Goal: Task Accomplishment & Management: Use online tool/utility

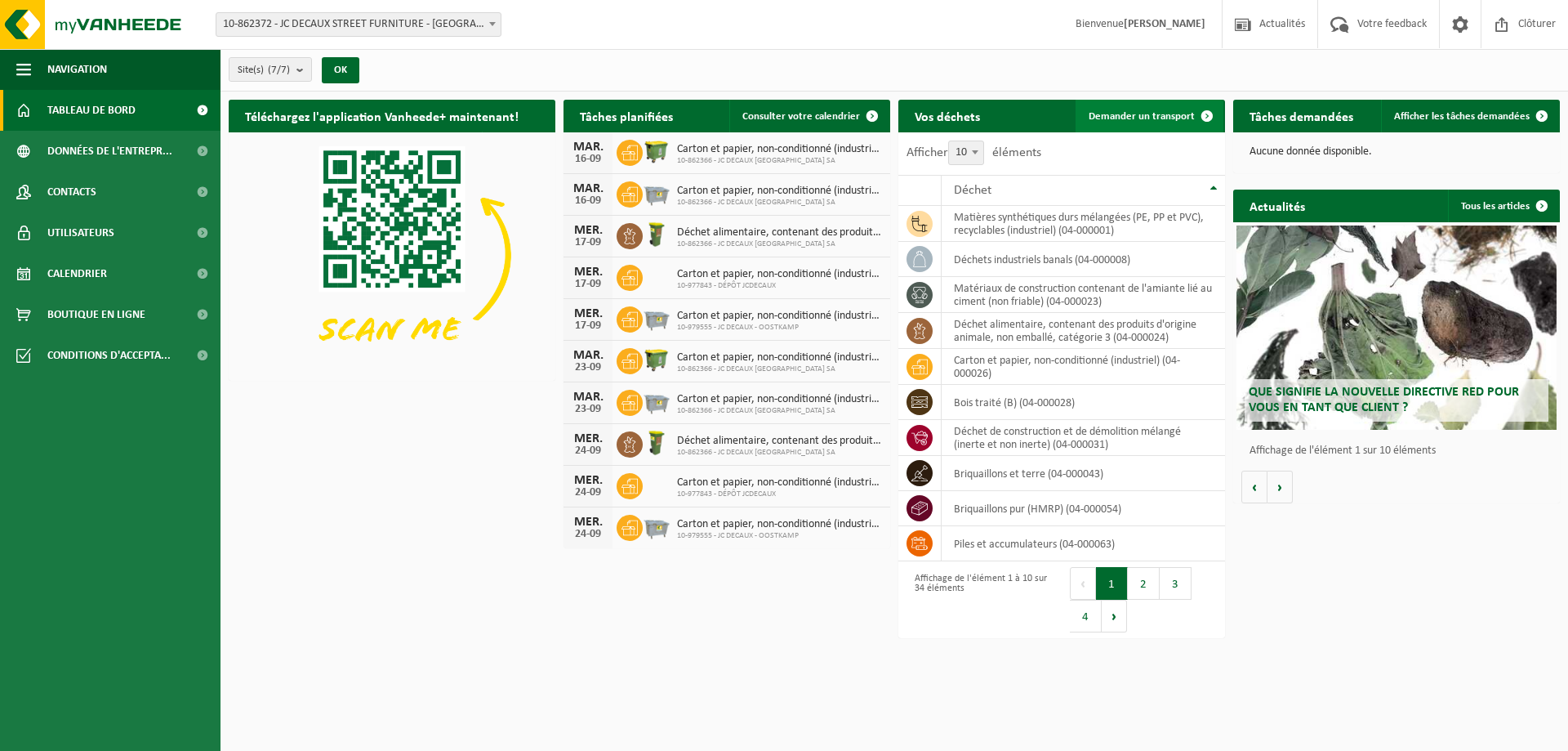
click at [1130, 113] on span "Demander un transport" at bounding box center [1141, 117] width 106 height 10
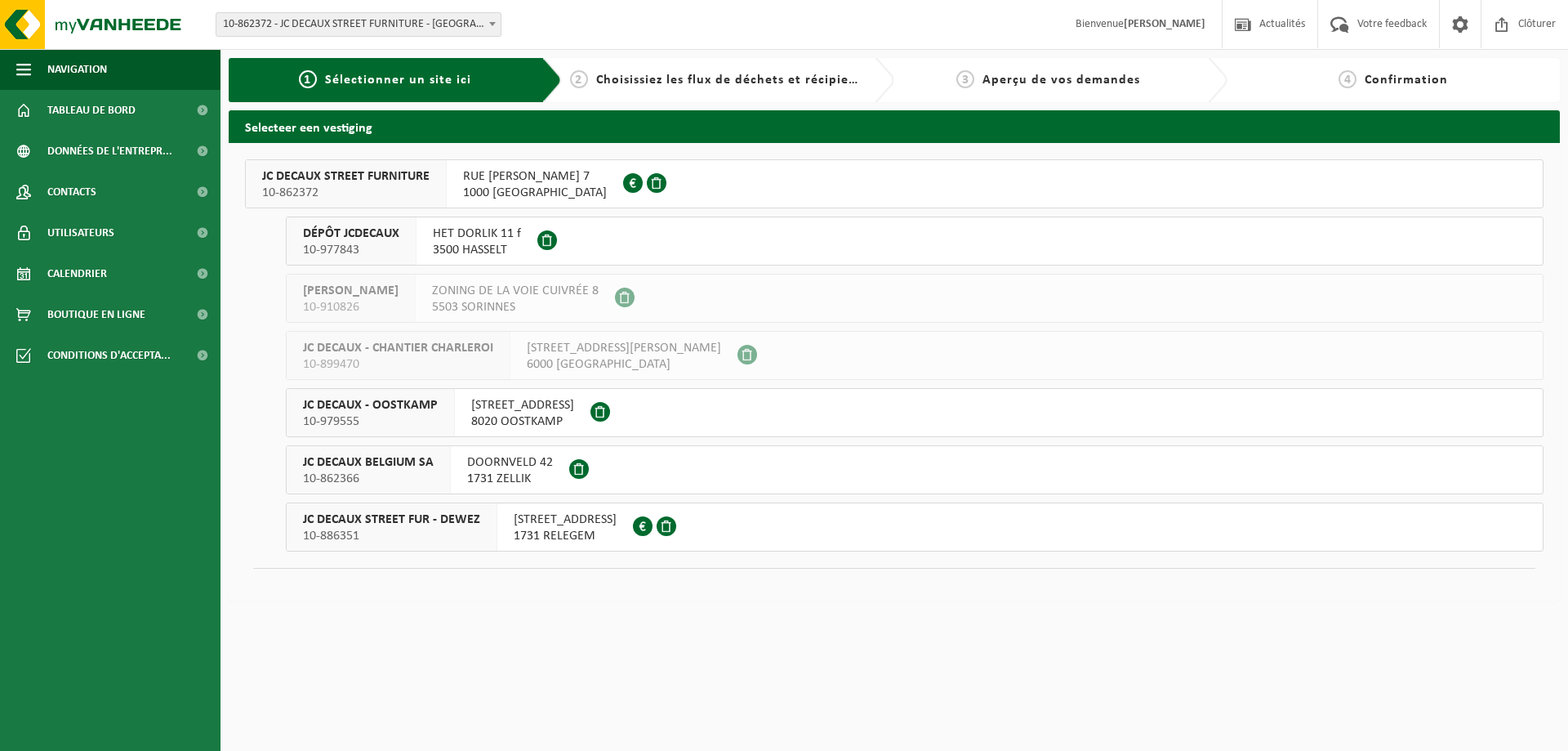
click at [343, 522] on span "JC DECAUX STREET FUR - DEWEZ" at bounding box center [391, 519] width 177 height 16
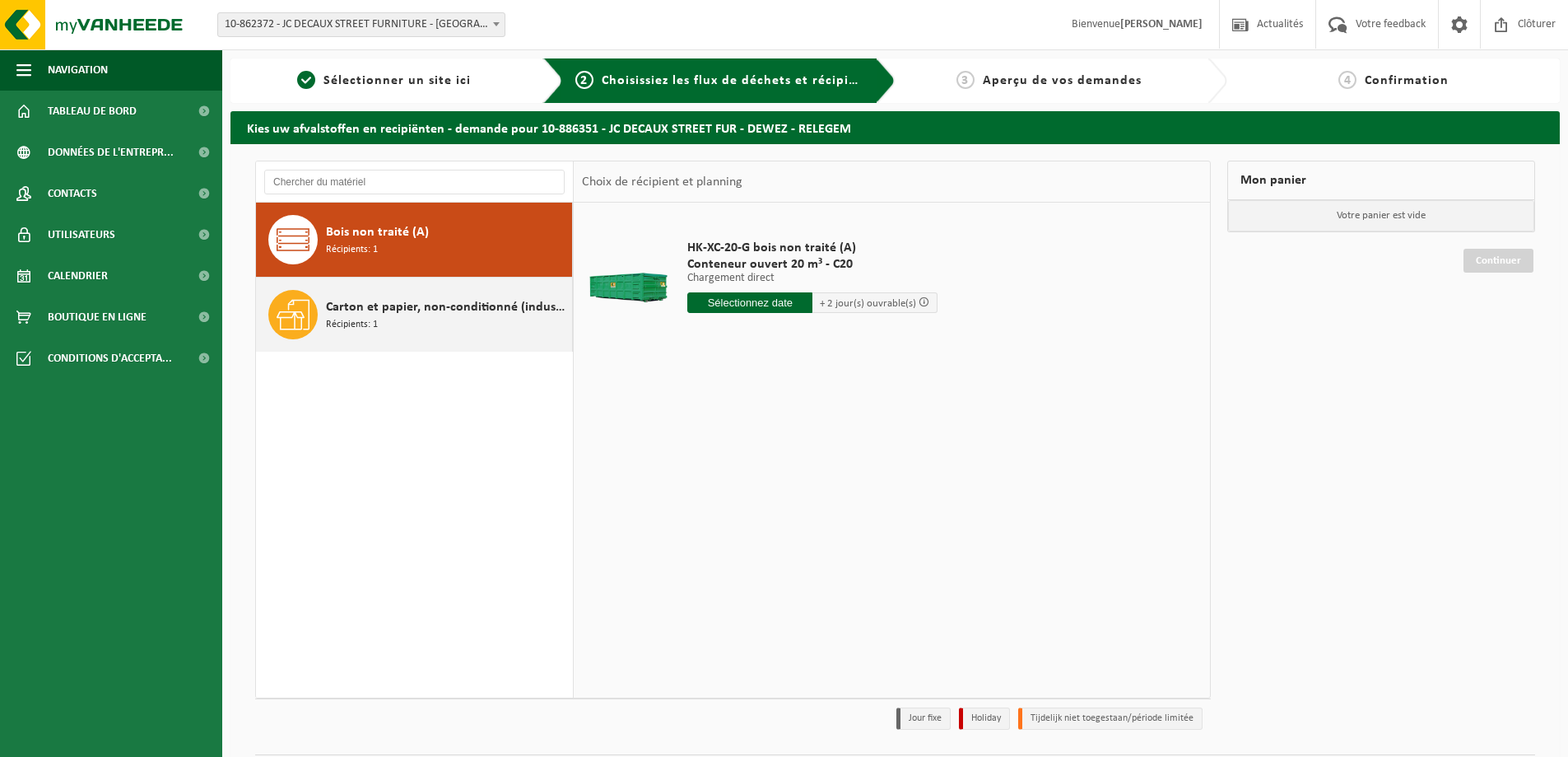
click at [382, 306] on span "Carton et papier, non-conditionné (industriel)" at bounding box center [447, 307] width 242 height 20
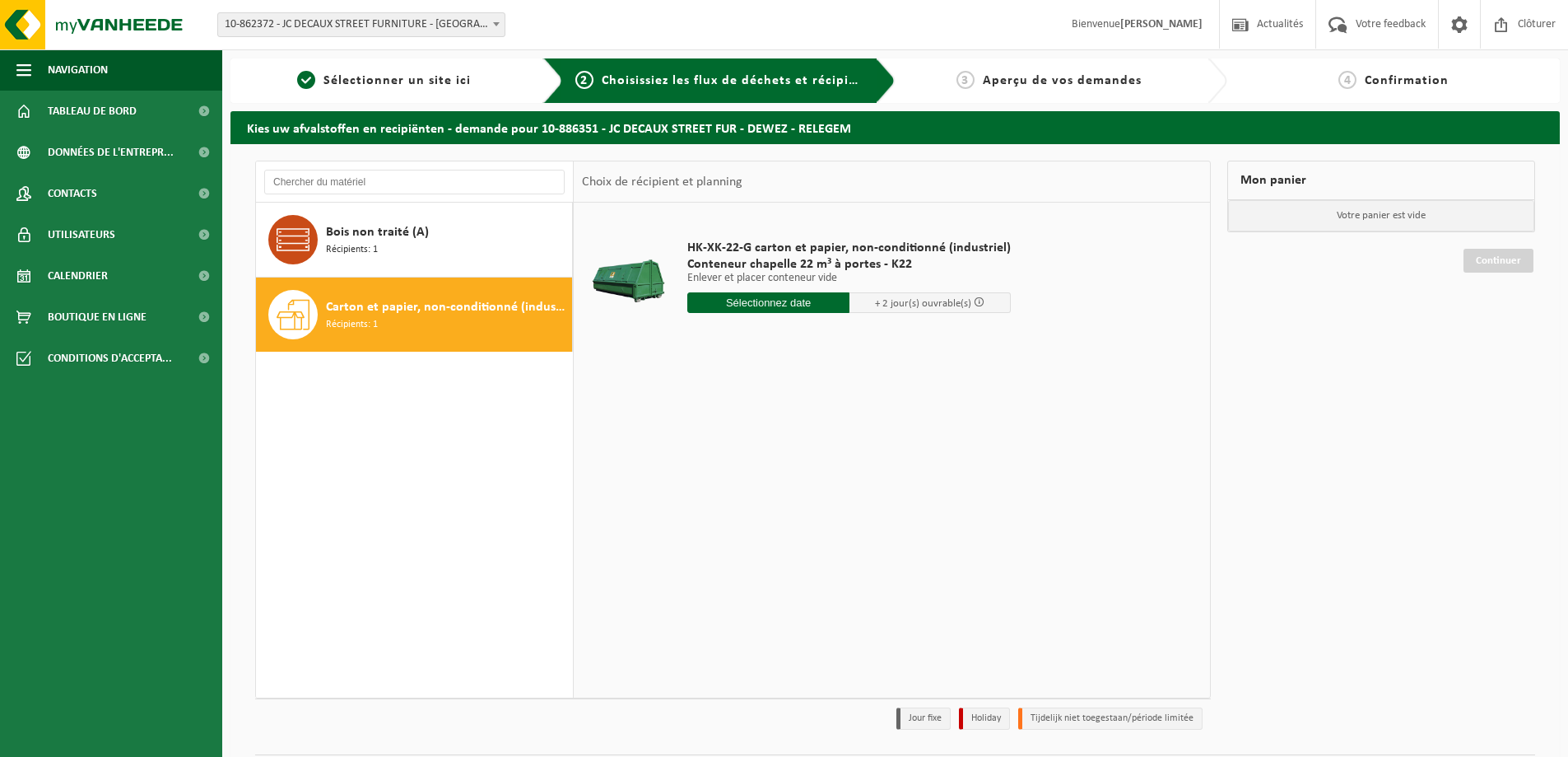
click at [787, 304] on input "text" at bounding box center [768, 303] width 162 height 21
click at [722, 444] on div "16" at bounding box center [731, 449] width 29 height 26
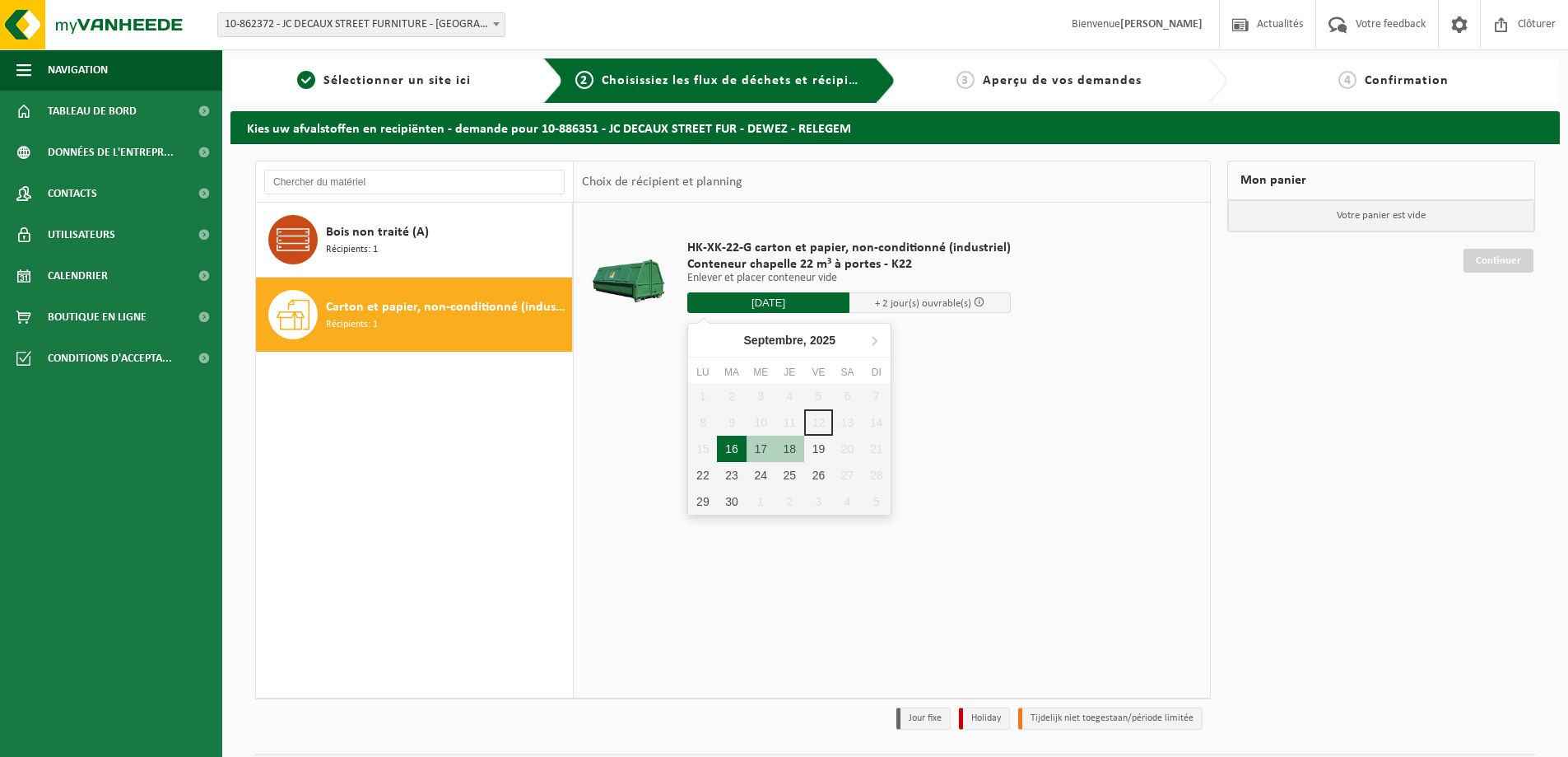
type input "à partir de 2025-09-16"
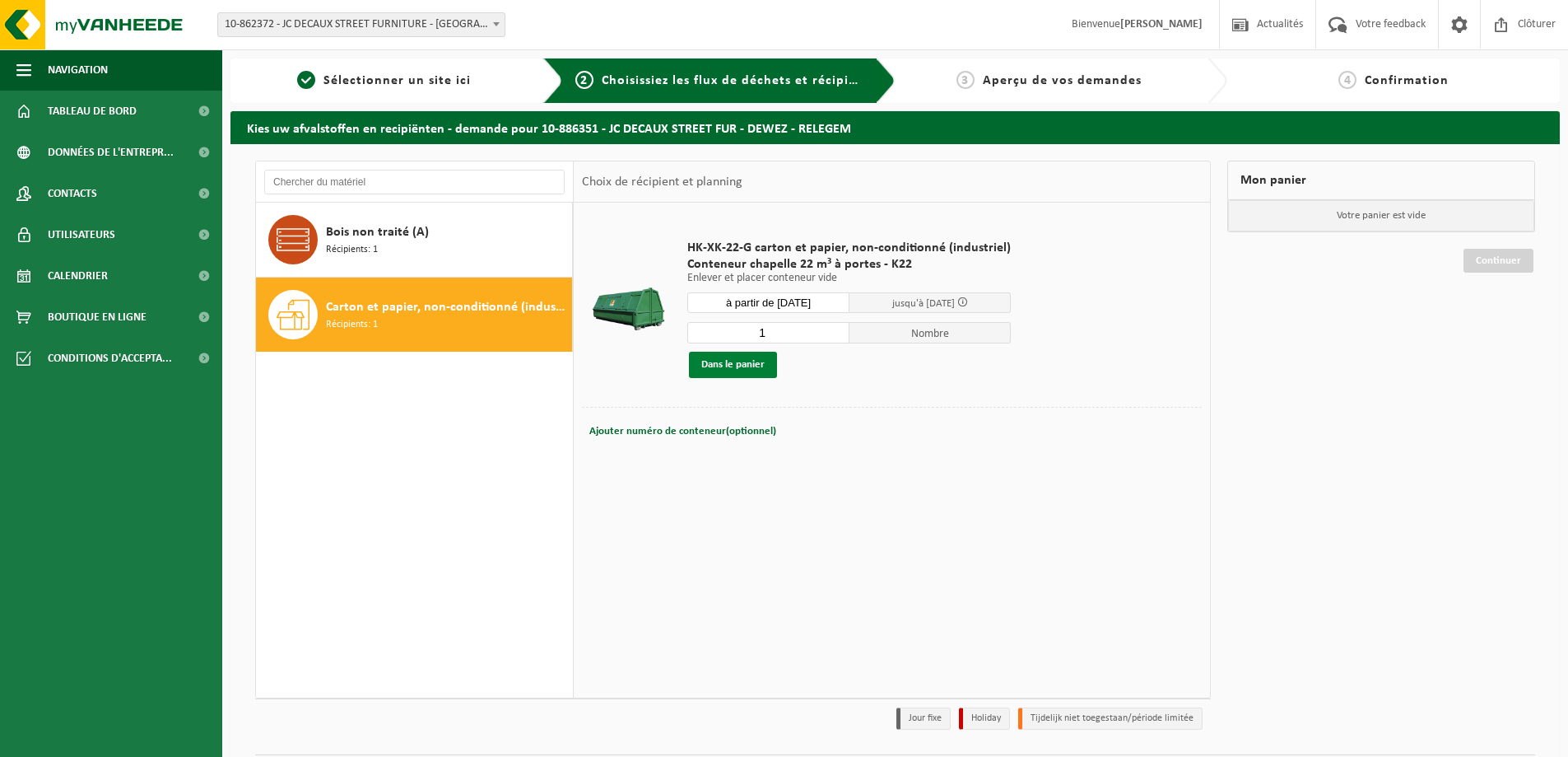
click at [735, 369] on button "Dans le panier" at bounding box center [733, 365] width 88 height 26
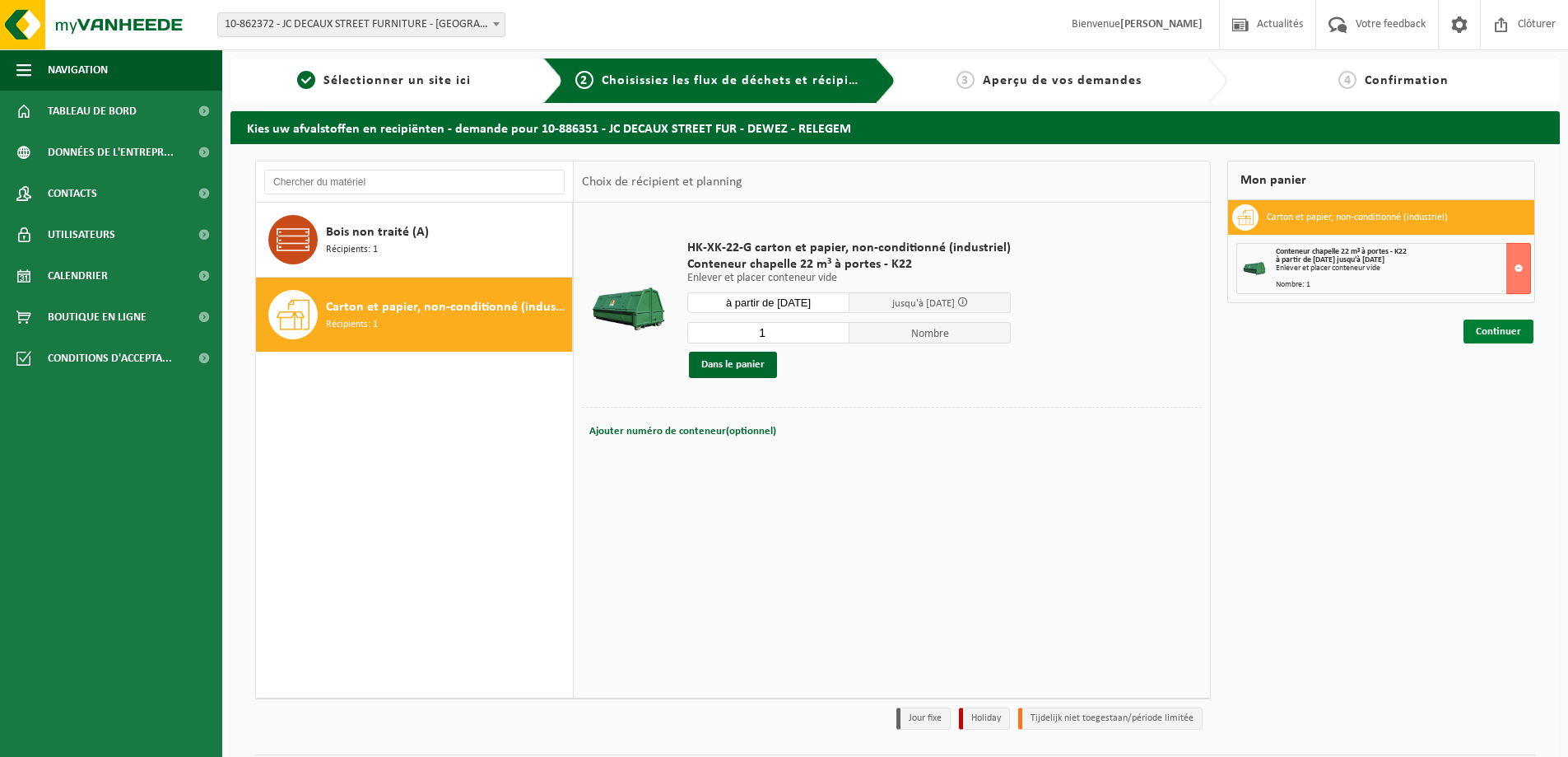
click at [1500, 331] on link "Continuer" at bounding box center [1498, 331] width 70 height 23
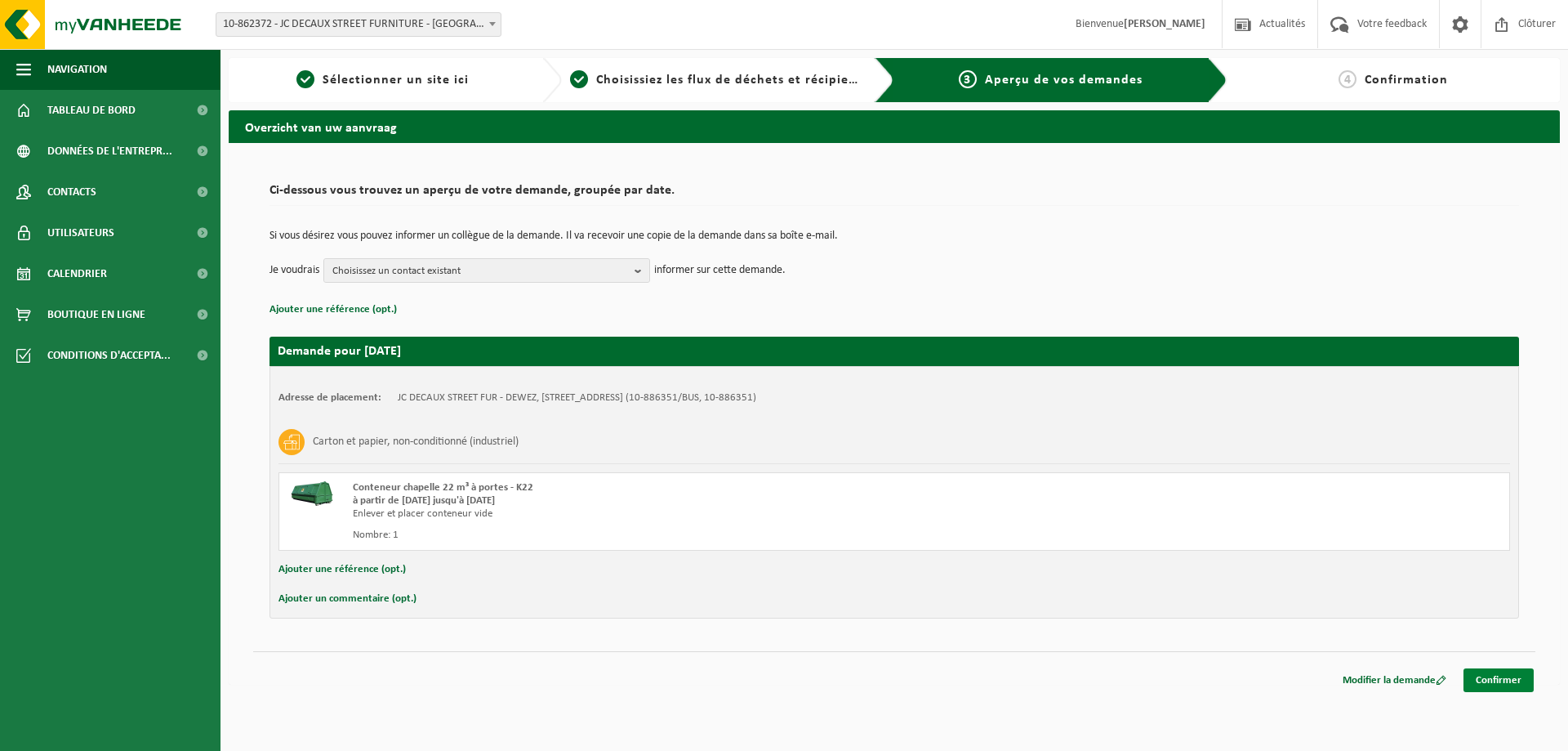
click at [1488, 678] on link "Confirmer" at bounding box center [1498, 679] width 70 height 23
